Goal: Obtain resource: Obtain resource

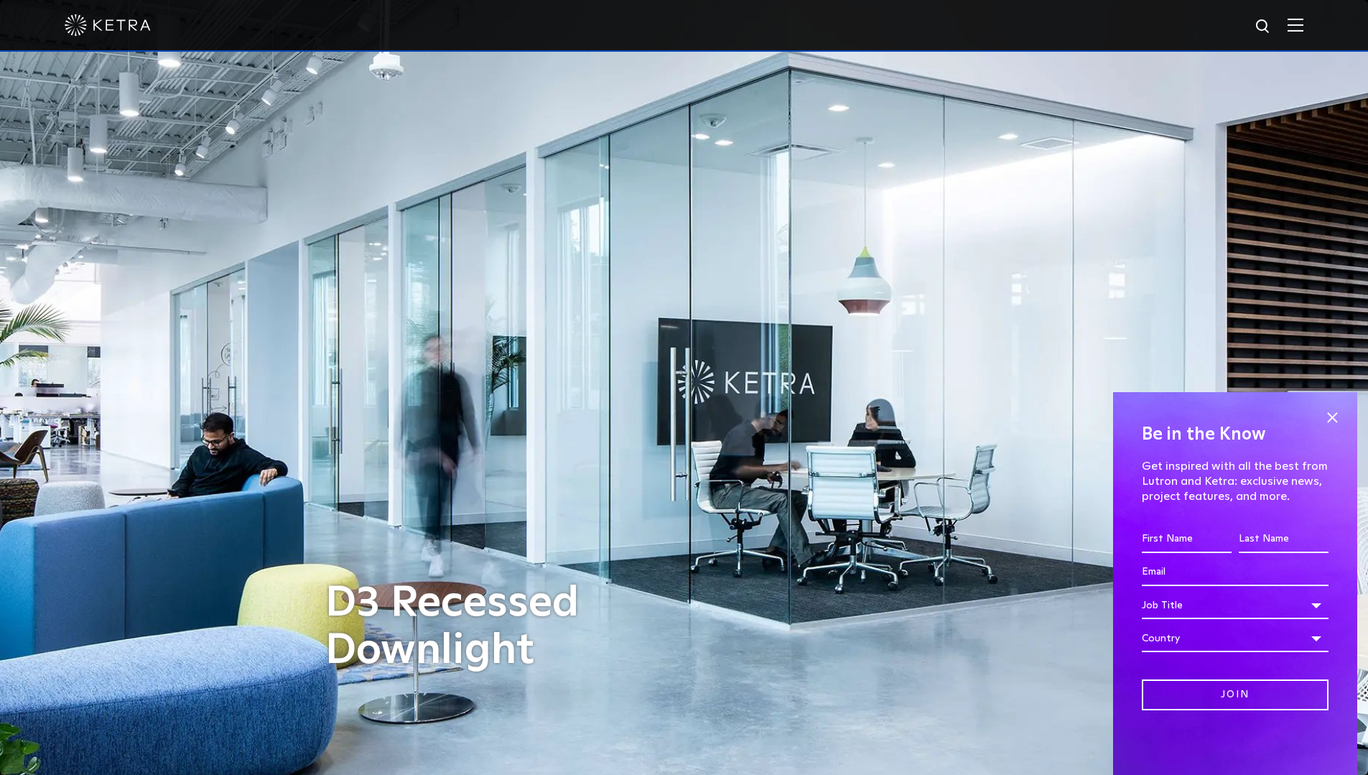
click at [1298, 24] on div at bounding box center [684, 25] width 1239 height 50
click at [1303, 29] on img at bounding box center [1296, 25] width 16 height 14
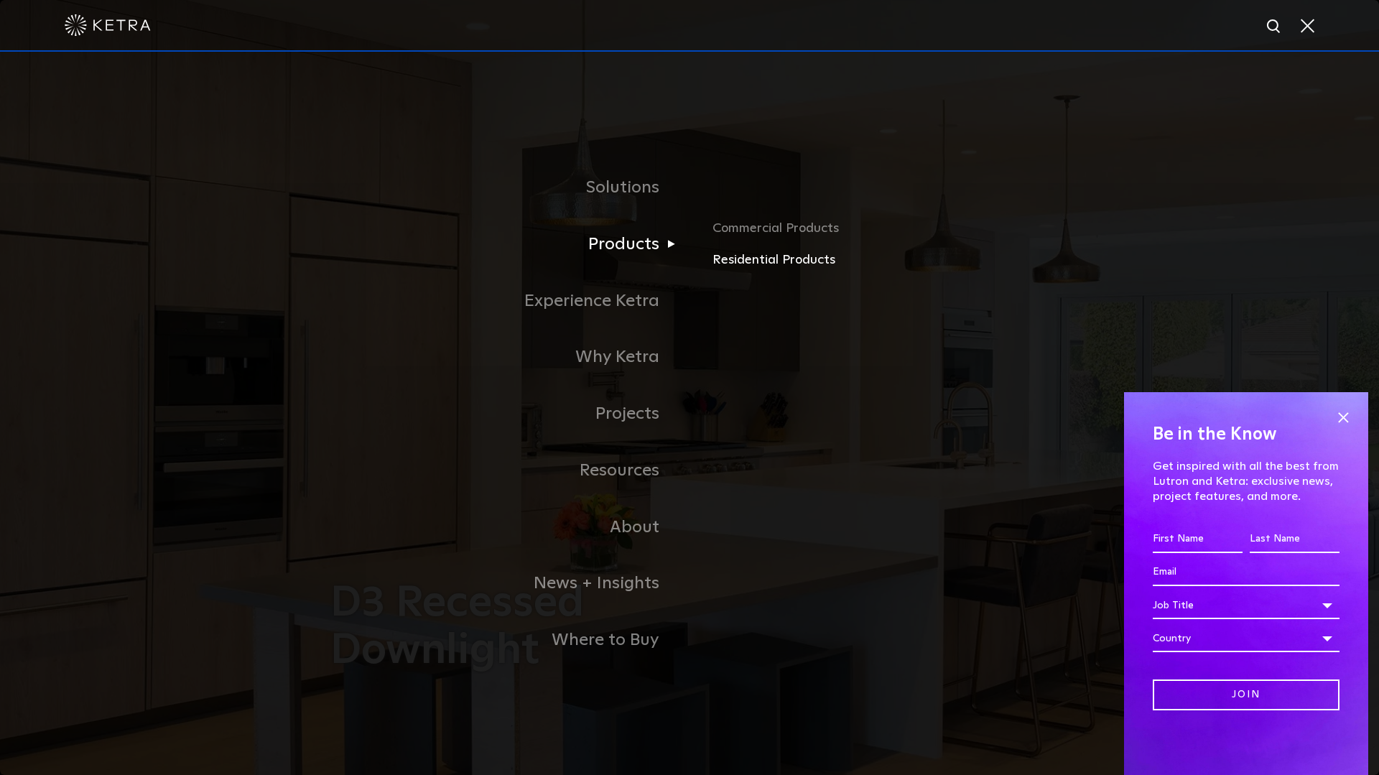
click at [768, 261] on link "Residential Products" at bounding box center [880, 260] width 336 height 21
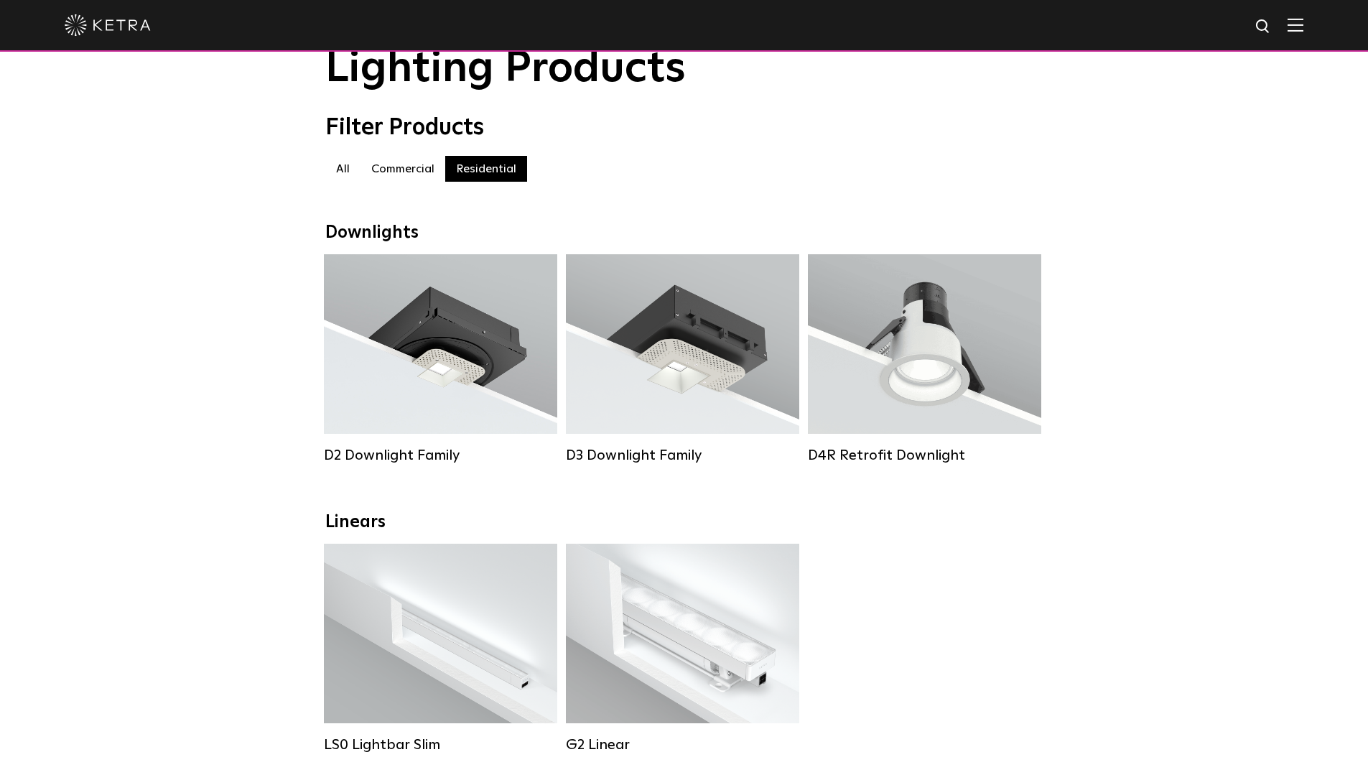
scroll to position [144, 0]
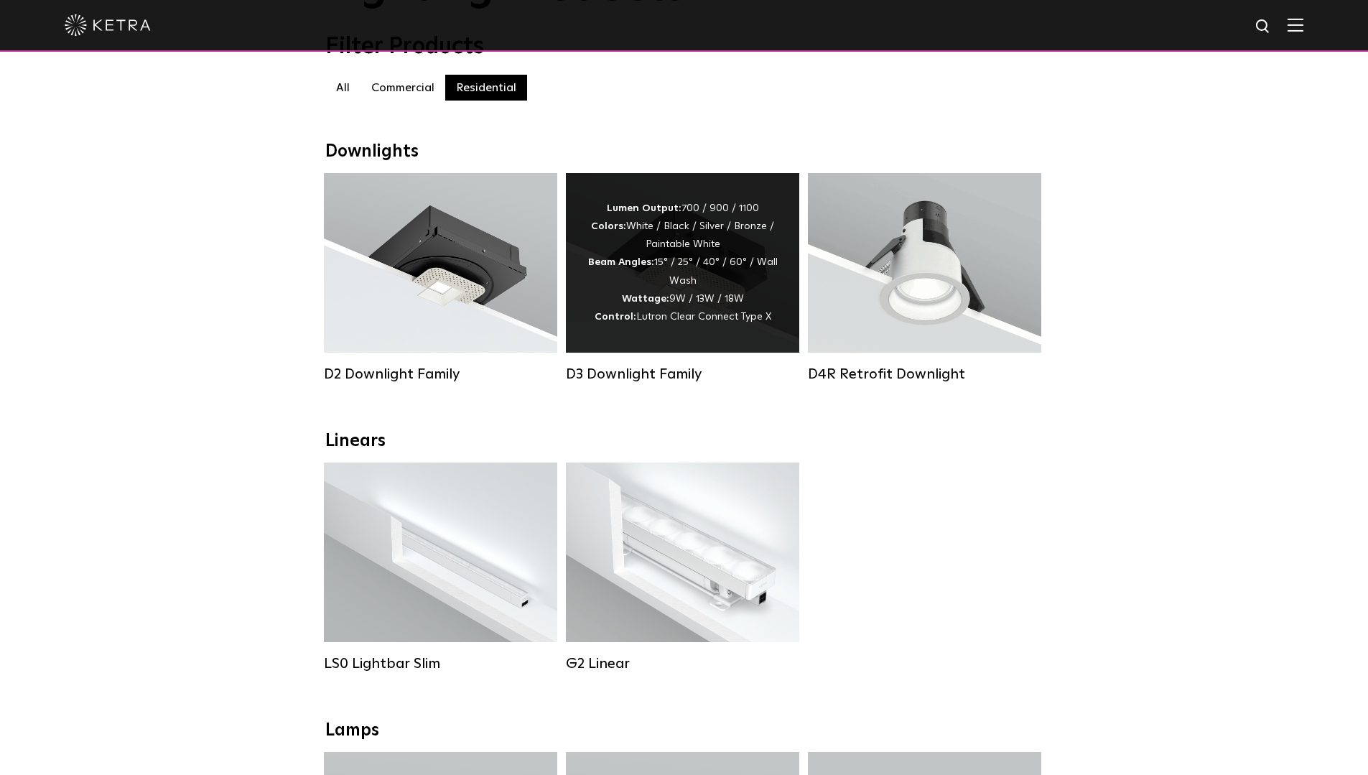
click at [691, 266] on div "Lumen Output: 700 / 900 / 1100 Colors: White / Black / Silver / Bronze / Painta…" at bounding box center [682, 263] width 190 height 126
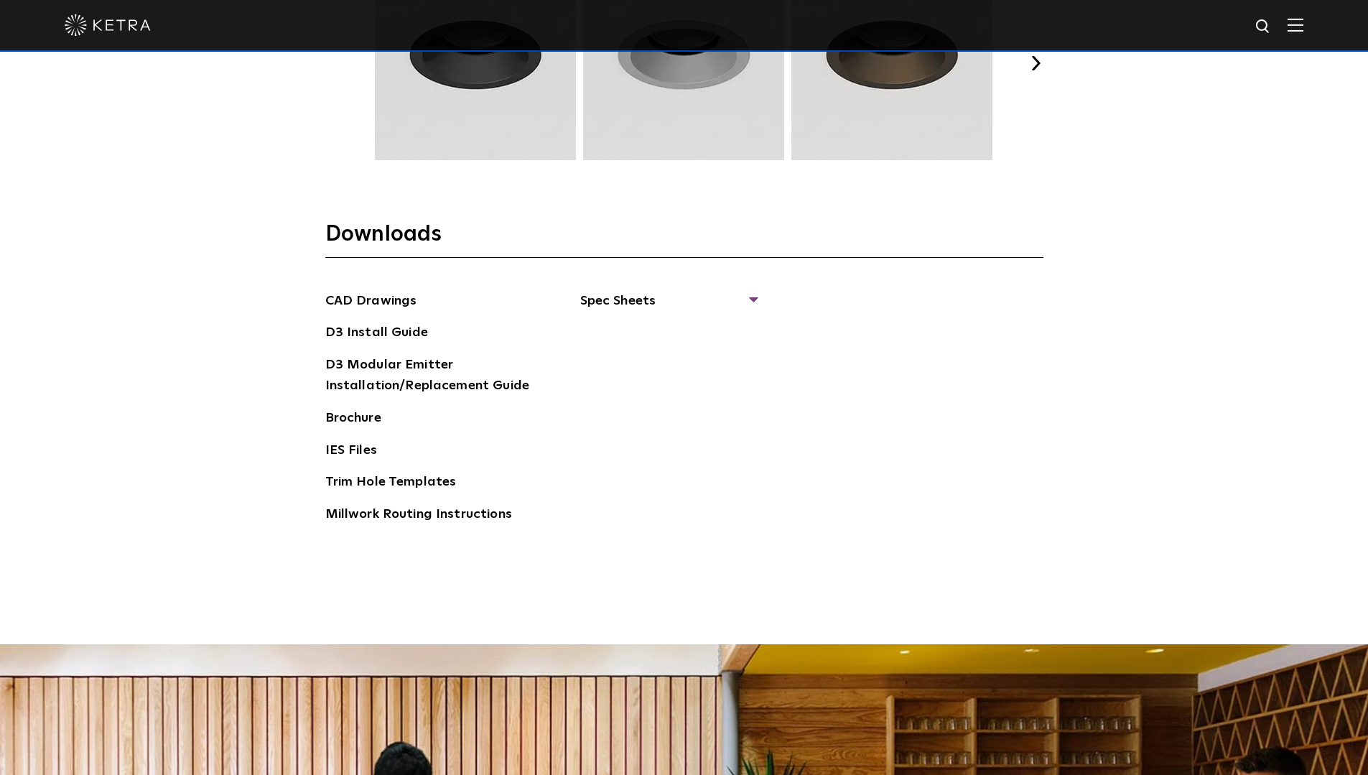
scroll to position [2298, 0]
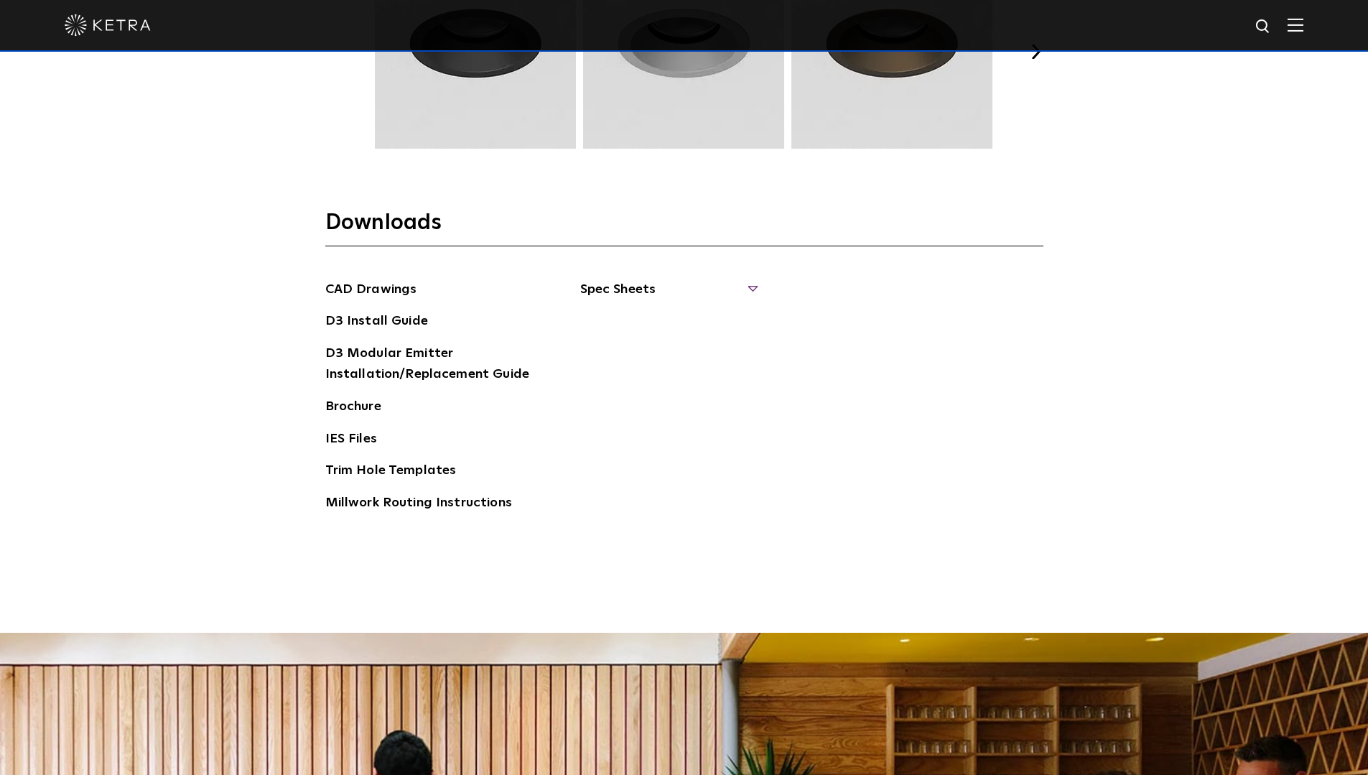
click at [623, 287] on span "Spec Sheets" at bounding box center [668, 295] width 176 height 32
click at [645, 377] on link "D3 Fixed Round" at bounding box center [638, 382] width 81 height 16
